Goal: Manage account settings

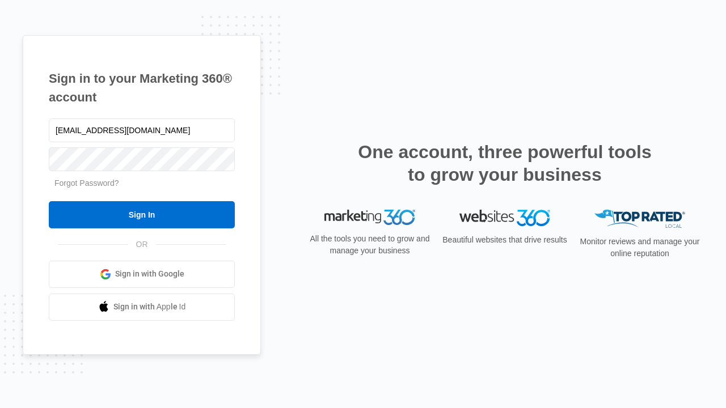
type input "[EMAIL_ADDRESS][DOMAIN_NAME]"
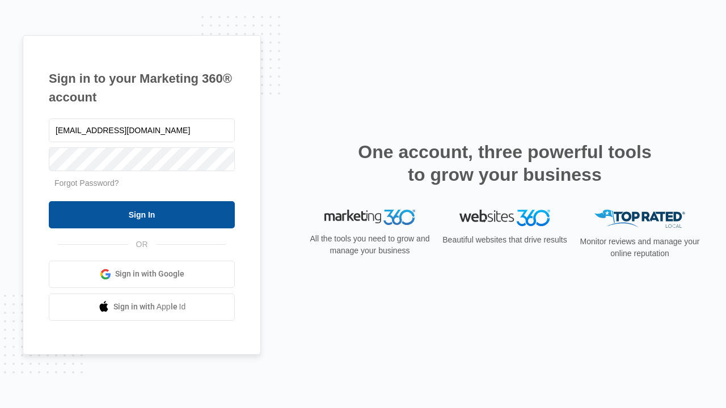
click at [142, 214] on input "Sign In" at bounding box center [142, 214] width 186 height 27
